Goal: Task Accomplishment & Management: Manage account settings

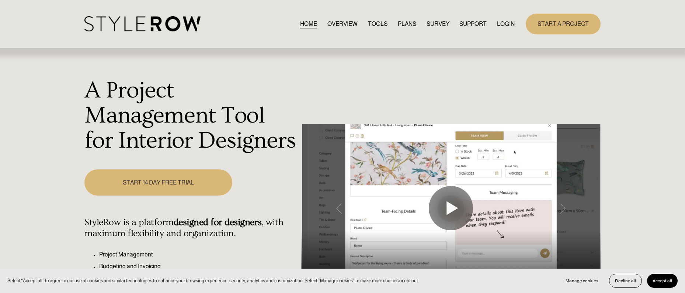
click at [511, 23] on link "LOGIN" at bounding box center [506, 24] width 18 height 10
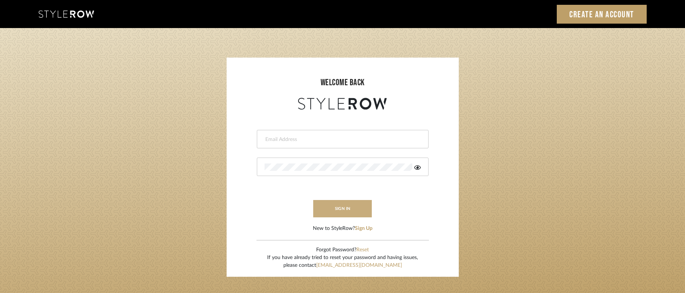
type input "heather@landandskydesigns.com"
click at [355, 206] on button "sign in" at bounding box center [342, 208] width 59 height 17
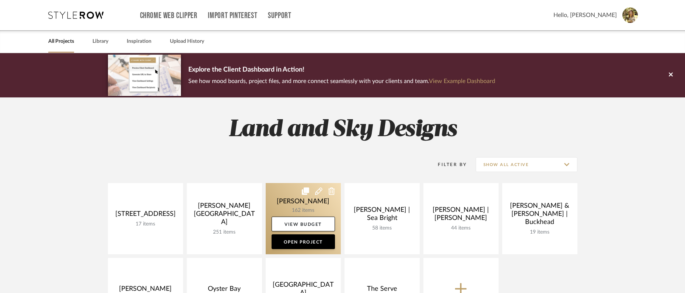
click at [309, 201] on link at bounding box center [303, 218] width 75 height 71
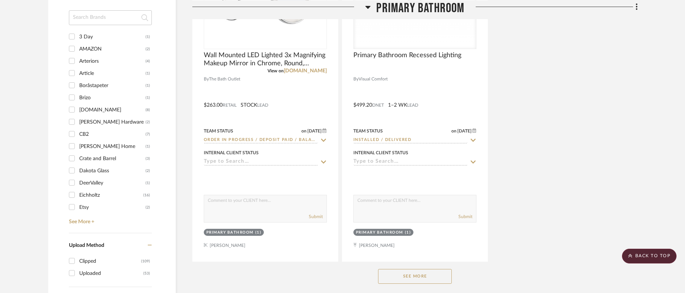
scroll to position [928, 0]
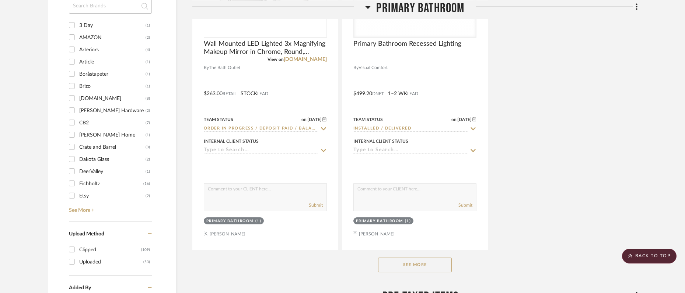
click at [402, 266] on button "See More" at bounding box center [415, 264] width 74 height 15
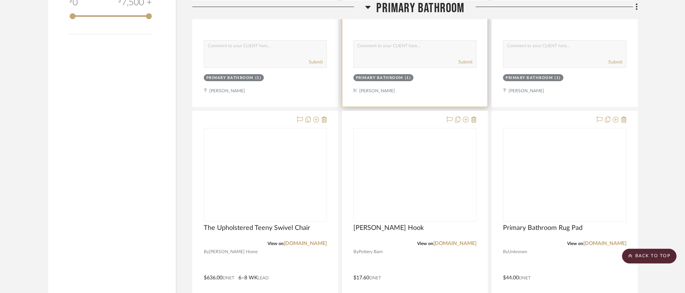
scroll to position [1444, 0]
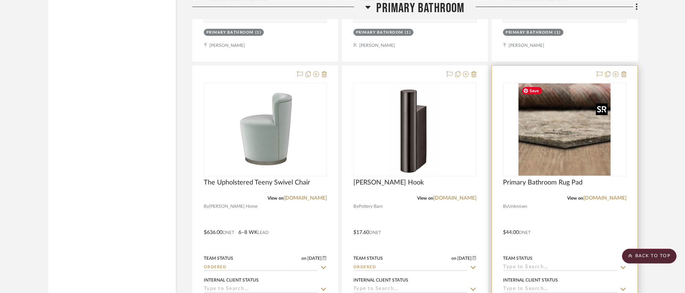
click at [541, 142] on img "0" at bounding box center [565, 129] width 92 height 92
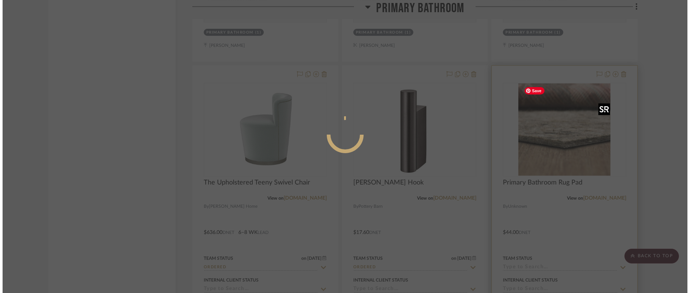
scroll to position [0, 0]
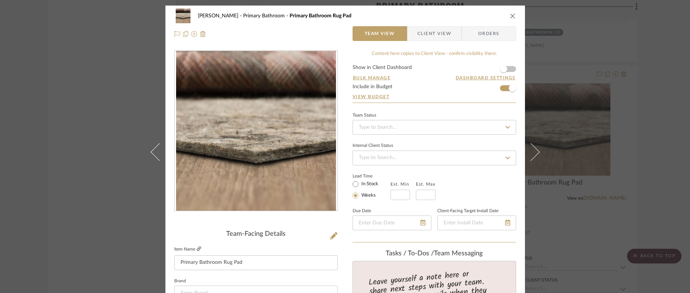
click at [197, 249] on icon at bounding box center [199, 248] width 4 height 4
click at [481, 30] on span "Orders" at bounding box center [489, 33] width 38 height 15
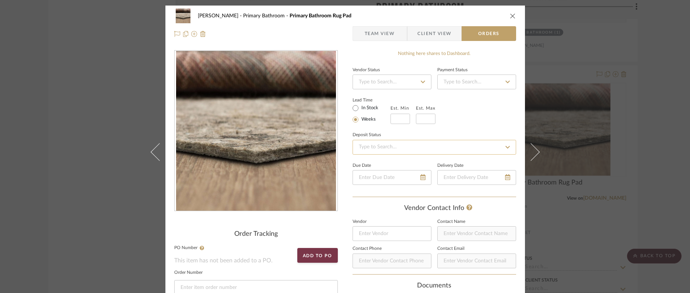
click at [395, 144] on input at bounding box center [435, 147] width 164 height 15
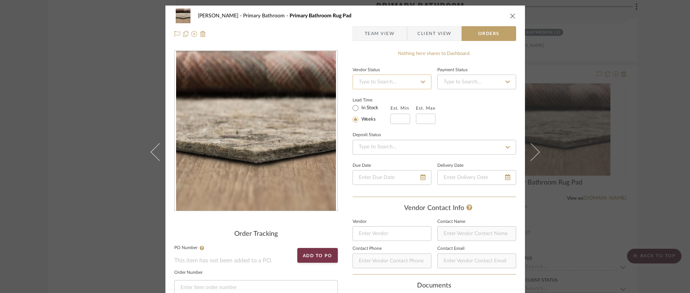
click at [387, 83] on input at bounding box center [392, 81] width 79 height 15
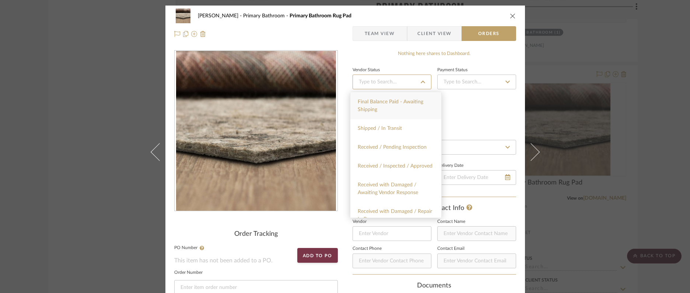
scroll to position [226, 0]
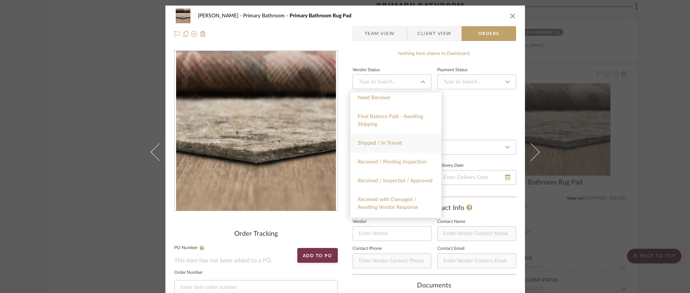
click at [395, 146] on span "Shipped / In Transit" at bounding box center [380, 142] width 44 height 5
type input "8/18/2025"
type input "Shipped / In Transit"
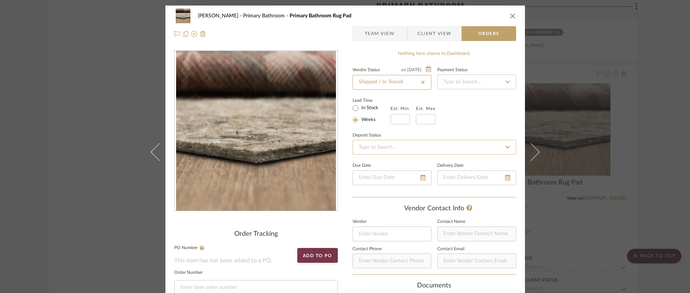
type input "8/18/2025"
type input "0%"
click at [411, 151] on input at bounding box center [435, 147] width 164 height 15
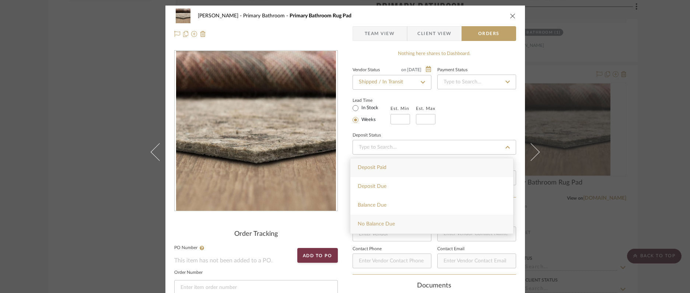
click at [387, 220] on div "No Balance Due" at bounding box center [432, 224] width 163 height 19
type input "8/18/2025"
type input "No Balance Due"
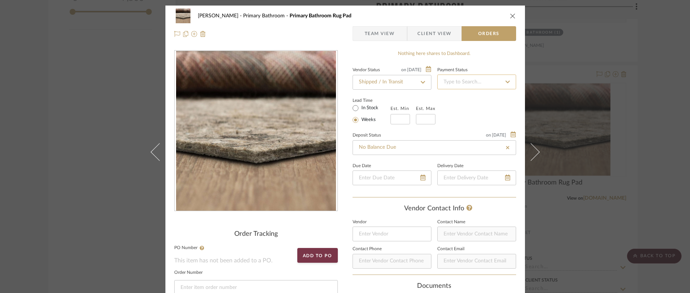
click at [466, 81] on input at bounding box center [476, 81] width 79 height 15
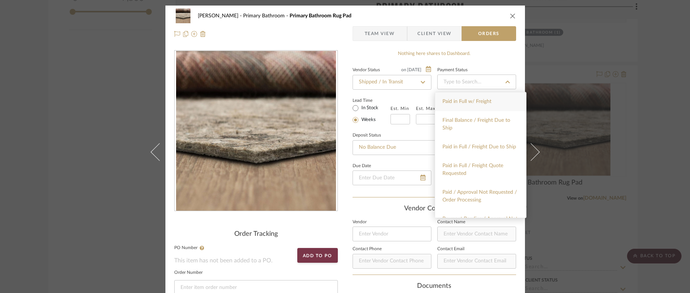
click at [491, 104] on span "Paid in Full w/ Freight" at bounding box center [467, 101] width 49 height 5
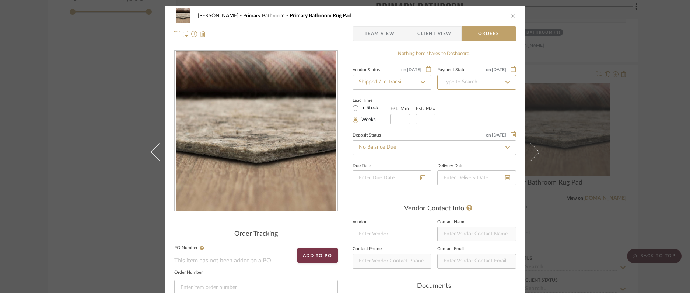
type input "8/18/2025"
type input "Paid in Full w/ Freight"
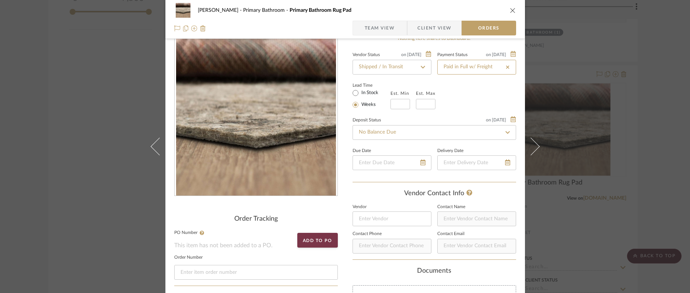
scroll to position [0, 0]
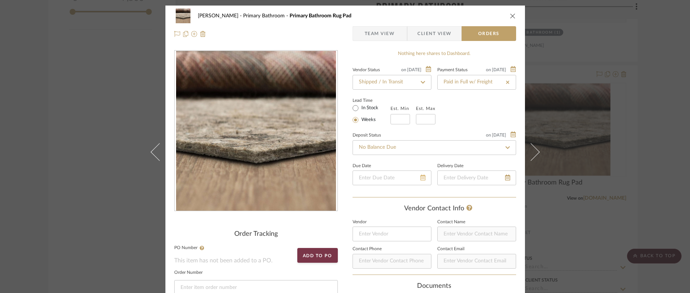
click at [422, 179] on icon at bounding box center [423, 177] width 5 height 6
click at [391, 268] on span "26" at bounding box center [386, 265] width 9 height 9
type input "8/26/2025"
click at [512, 17] on icon "close" at bounding box center [513, 16] width 6 height 6
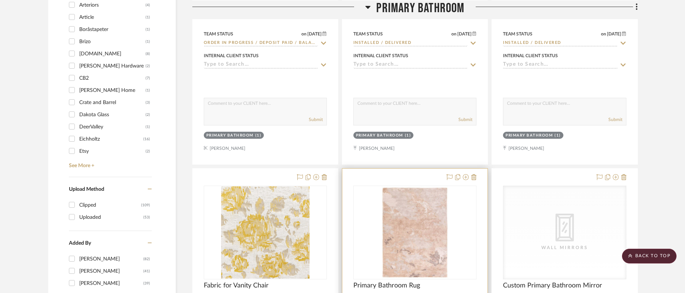
scroll to position [976, 0]
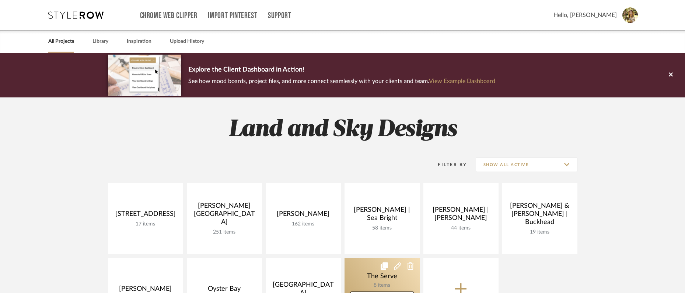
click at [393, 267] on link at bounding box center [382, 293] width 75 height 71
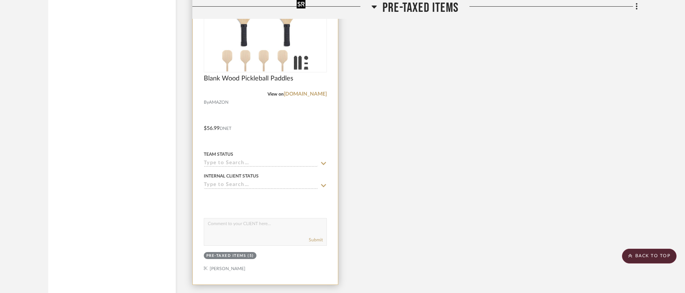
scroll to position [1292, 0]
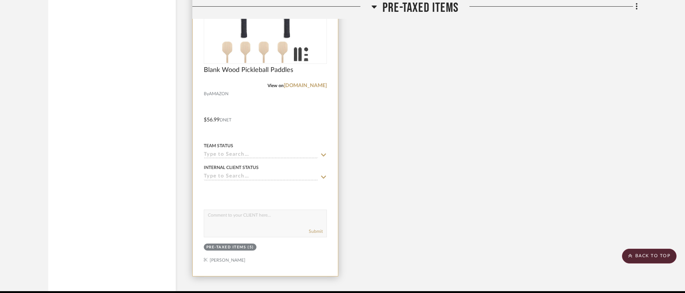
click at [279, 48] on img "0" at bounding box center [265, 17] width 86 height 92
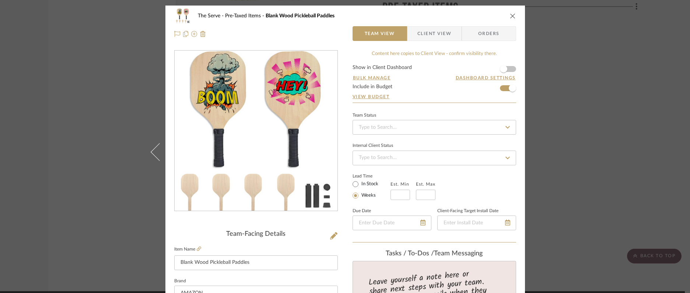
click at [480, 29] on span "Orders" at bounding box center [489, 33] width 38 height 15
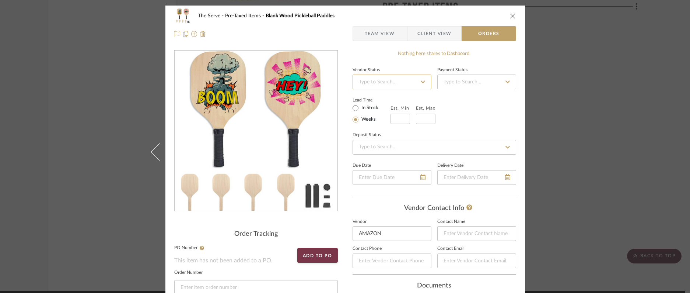
click at [415, 80] on input at bounding box center [392, 81] width 79 height 15
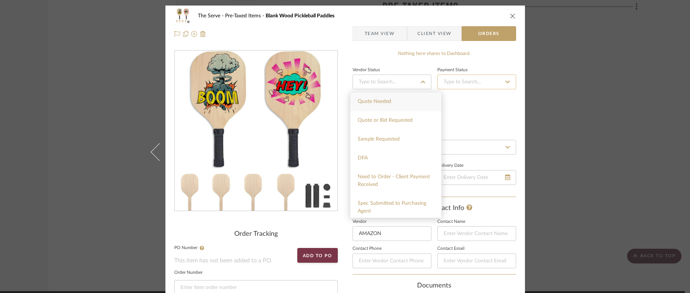
click at [486, 83] on input at bounding box center [476, 81] width 79 height 15
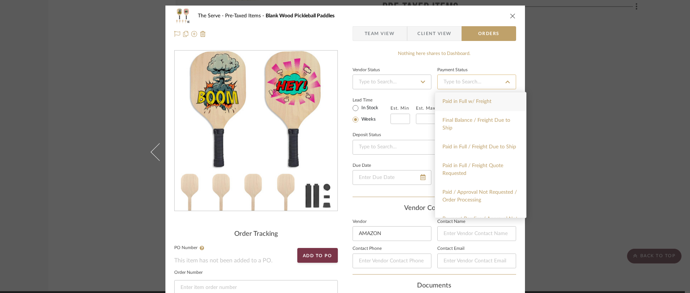
click at [486, 83] on input at bounding box center [476, 81] width 79 height 15
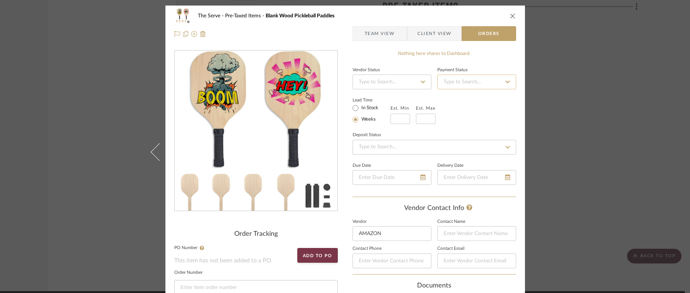
click at [486, 83] on input at bounding box center [476, 81] width 79 height 15
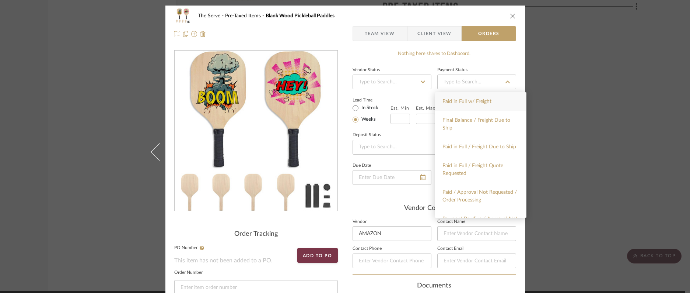
click at [485, 108] on div "Paid in Full w/ Freight" at bounding box center [480, 101] width 91 height 19
type input "8/18/2025"
type input "Paid in Full w/ Freight"
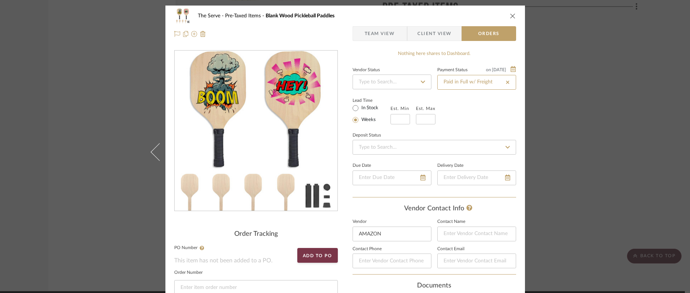
type input "8/18/2025"
click at [422, 181] on div at bounding box center [392, 177] width 79 height 15
click at [415, 181] on input "date" at bounding box center [392, 177] width 79 height 15
click at [412, 180] on icon at bounding box center [413, 177] width 5 height 6
click at [438, 255] on span "23" at bounding box center [435, 252] width 9 height 9
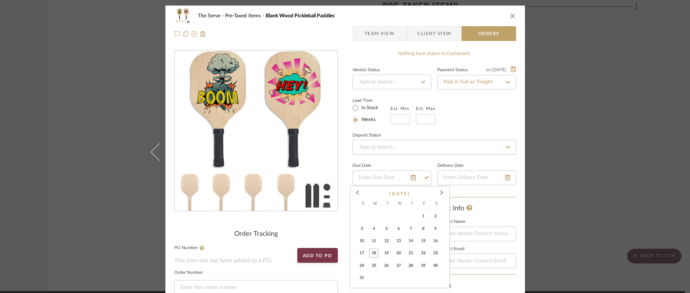
type input "8/23/2025"
click at [387, 35] on span "Team View" at bounding box center [380, 33] width 30 height 15
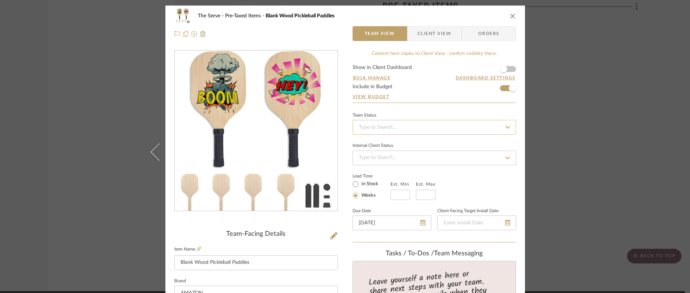
click at [418, 125] on input at bounding box center [435, 127] width 164 height 15
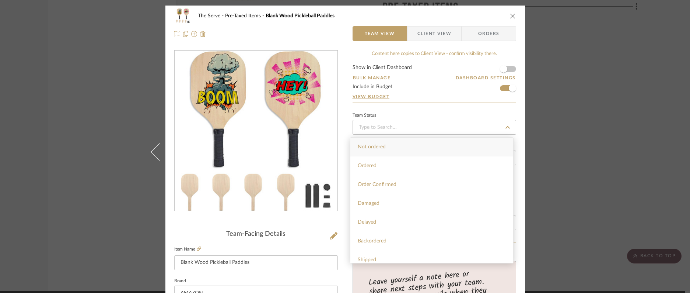
click at [400, 170] on div "Ordered" at bounding box center [432, 165] width 163 height 19
type input "8/18/2025"
type input "Ordered"
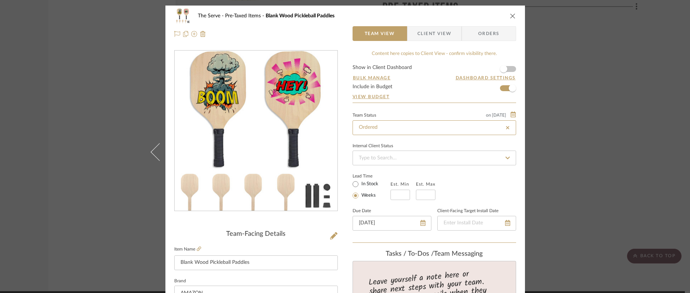
type input "8/18/2025"
type input "Ordered"
click at [512, 14] on icon "close" at bounding box center [513, 16] width 6 height 6
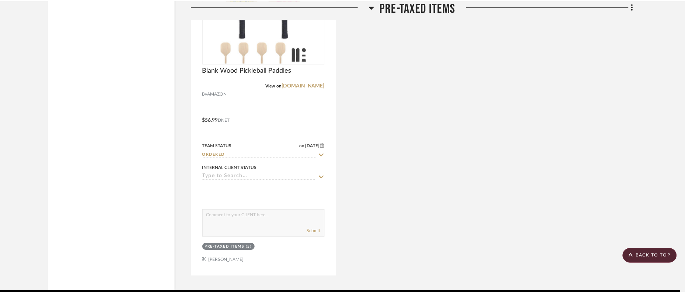
scroll to position [1292, 0]
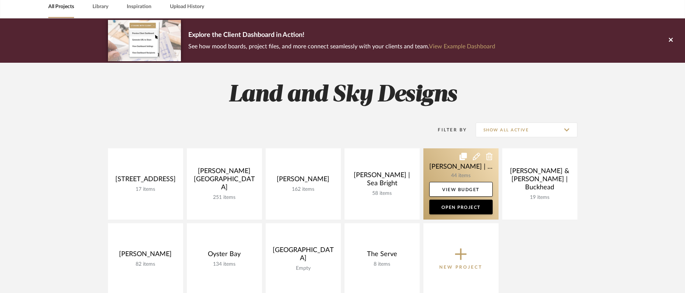
scroll to position [75, 0]
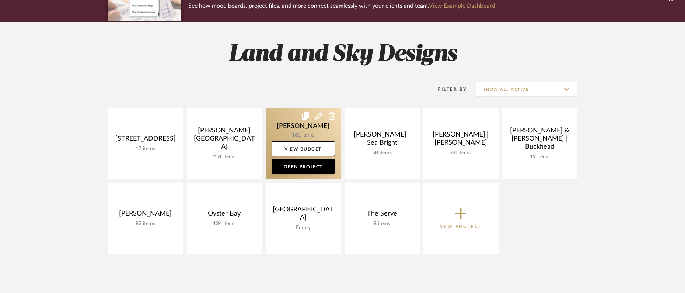
click at [304, 126] on link at bounding box center [303, 143] width 75 height 71
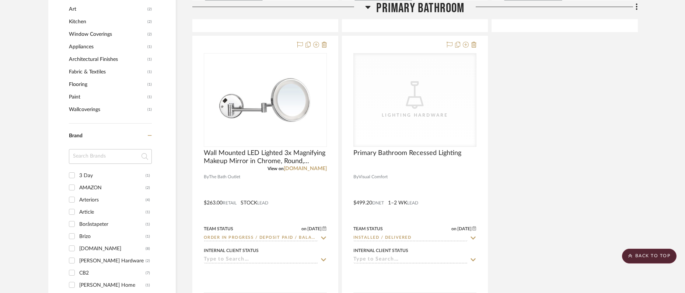
scroll to position [982, 0]
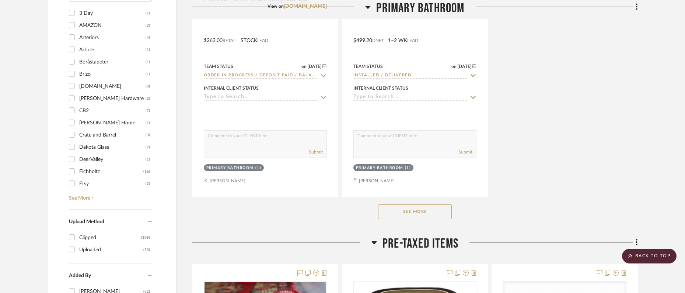
click at [433, 210] on button "See More" at bounding box center [415, 211] width 74 height 15
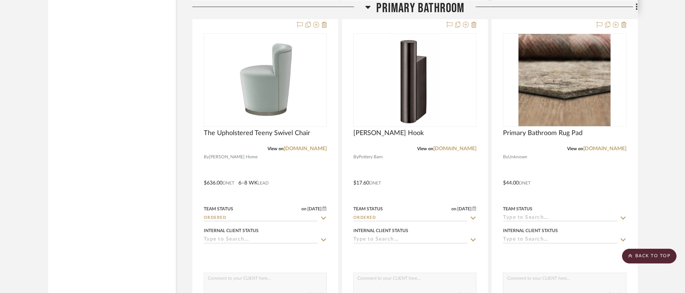
scroll to position [1528, 0]
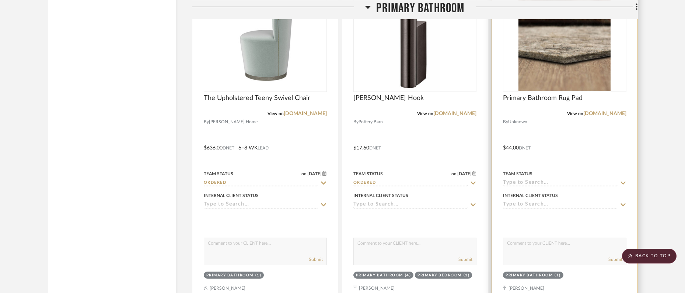
click at [547, 180] on input at bounding box center [560, 182] width 114 height 7
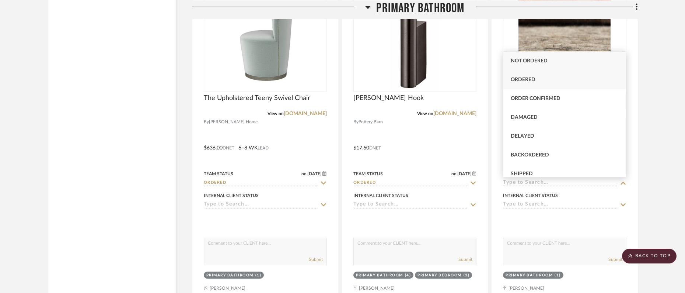
click at [530, 80] on span "Ordered" at bounding box center [523, 79] width 25 height 5
type input "8/18/2025"
type input "Ordered"
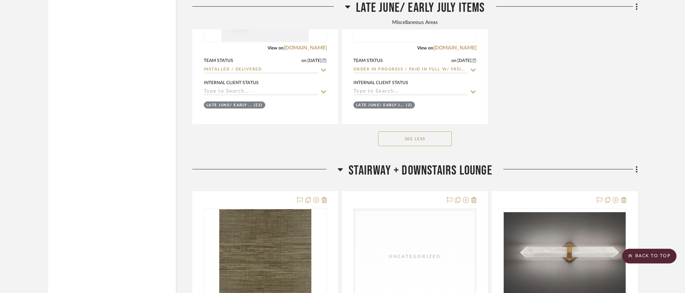
scroll to position [3592, 0]
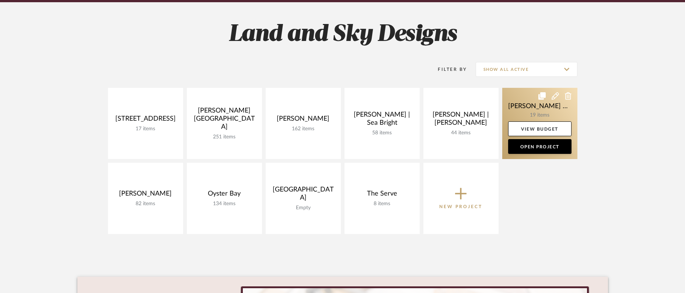
scroll to position [100, 0]
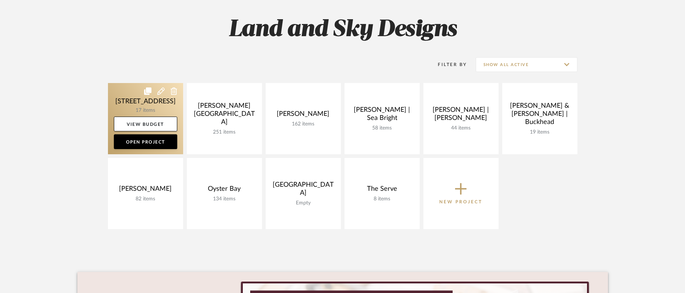
click at [152, 104] on link at bounding box center [145, 118] width 75 height 71
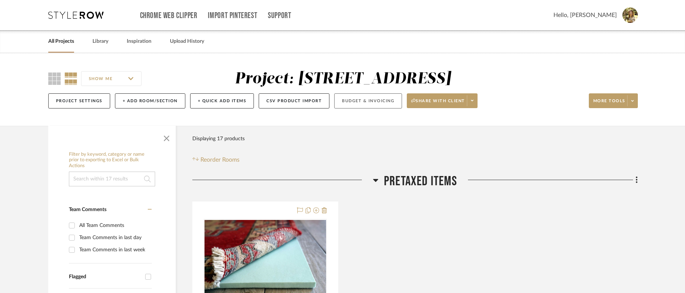
click at [378, 102] on button "Budget & Invoicing" at bounding box center [368, 100] width 68 height 15
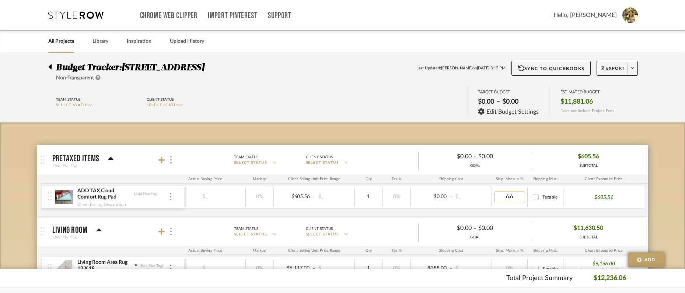
type input "6.63"
click at [508, 198] on input "6.63" at bounding box center [509, 196] width 31 height 11
type input "6.63"
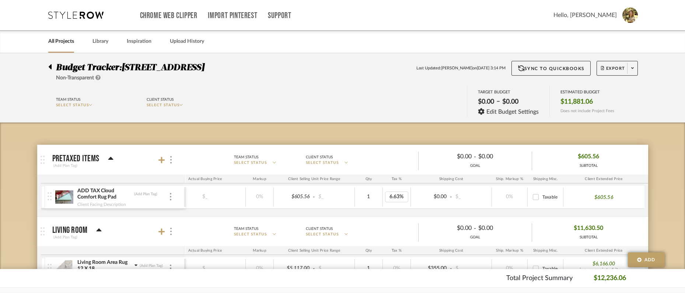
click at [385, 150] on mat-panel-description "Team Status SELECT STATUS Client Status SELECT STATUS $0.00 - $0.00 GOAL $605.5…" at bounding box center [413, 160] width 463 height 20
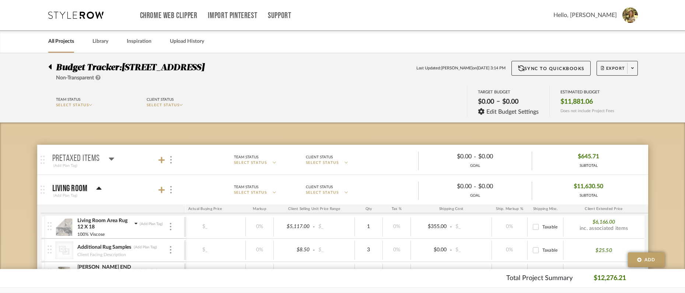
click at [404, 163] on mat-panel-description "Team Status SELECT STATUS Client Status SELECT STATUS $0.00 - $0.00 GOAL $645.7…" at bounding box center [413, 160] width 463 height 20
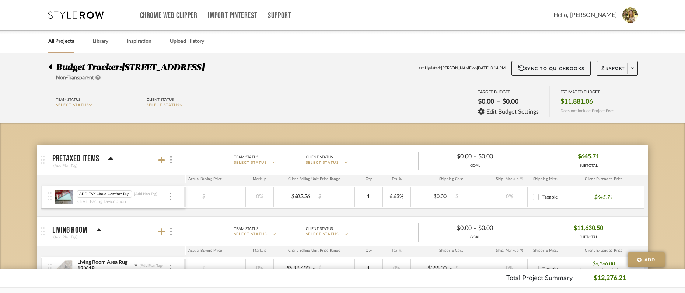
drag, startPoint x: 101, startPoint y: 194, endPoint x: 60, endPoint y: 191, distance: 41.4
click at [60, 191] on div "ADD TAX Cloud Comfort Rug Pad ADD TAX Cloud Comfort Rug Pad (Add Plan Tag) Clie…" at bounding box center [116, 196] width 137 height 23
type input "Comfort Rug Pad"
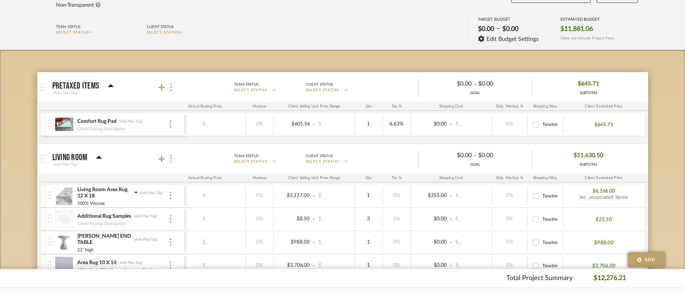
scroll to position [74, 0]
